Goal: Task Accomplishment & Management: Complete application form

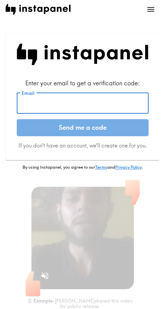
click at [83, 97] on input "Email" at bounding box center [83, 102] width 132 height 21
paste input "[EMAIL_ADDRESS][DOMAIN_NAME]"
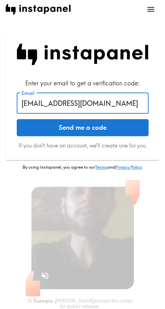
type input "[EMAIL_ADDRESS][DOMAIN_NAME]"
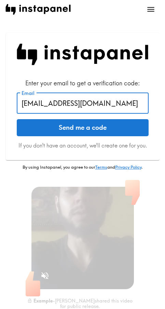
click at [62, 135] on button "Send me a code" at bounding box center [83, 127] width 132 height 17
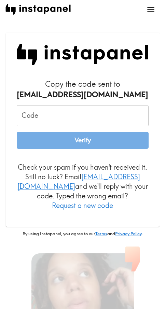
click at [57, 122] on input "Code" at bounding box center [83, 115] width 132 height 21
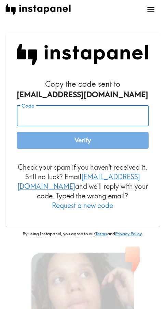
paste input "N3i_FnM_jag"
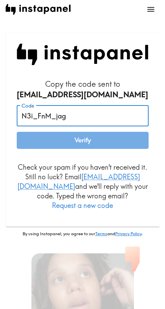
type input "N3i_FnM_jag"
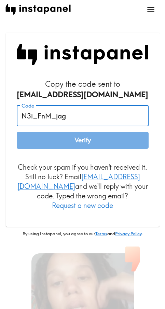
click at [64, 141] on button "Verify" at bounding box center [83, 140] width 132 height 17
